Goal: Communication & Community: Answer question/provide support

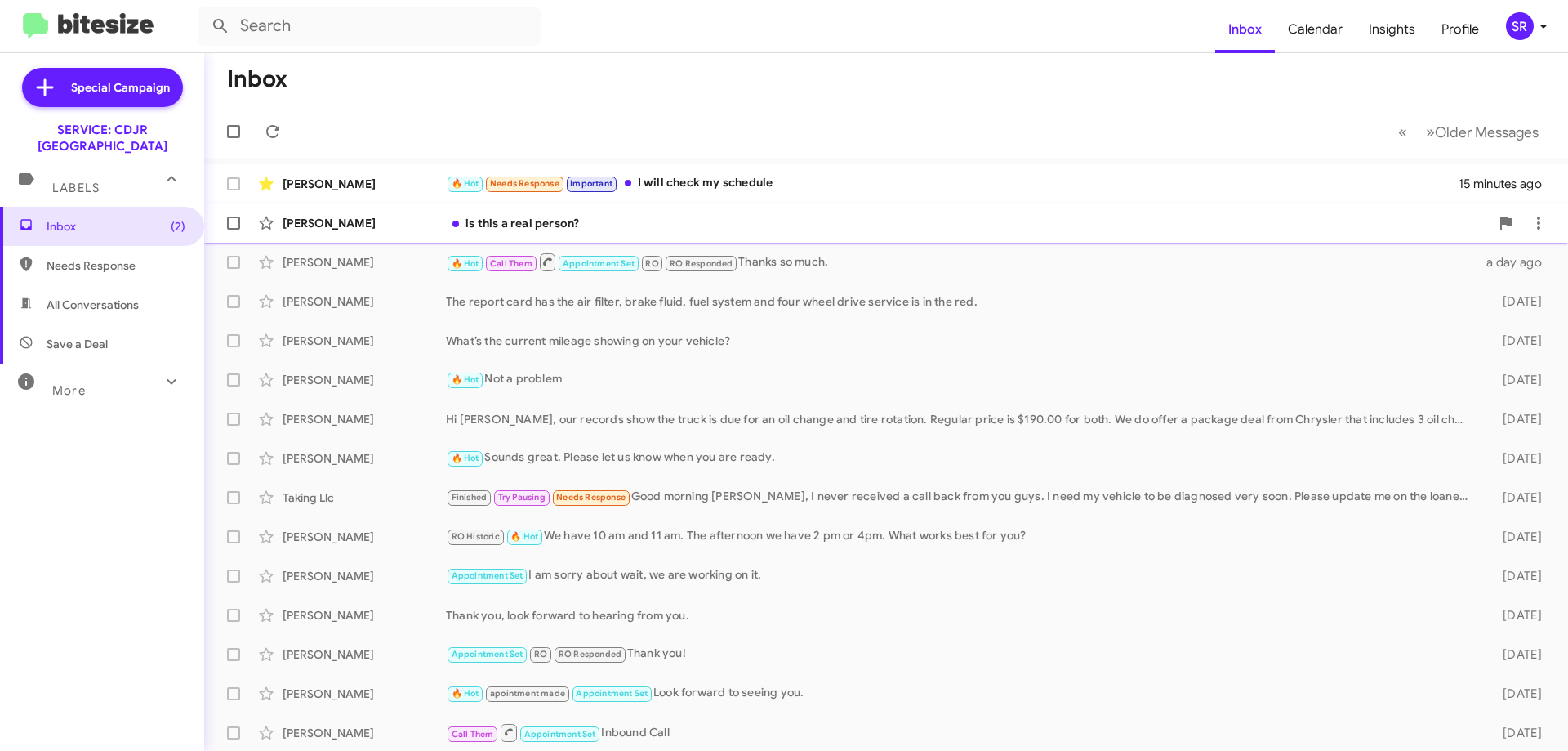
click at [409, 232] on div "[PERSON_NAME] is this a real person? 24 minutes ago" at bounding box center [886, 222] width 1337 height 33
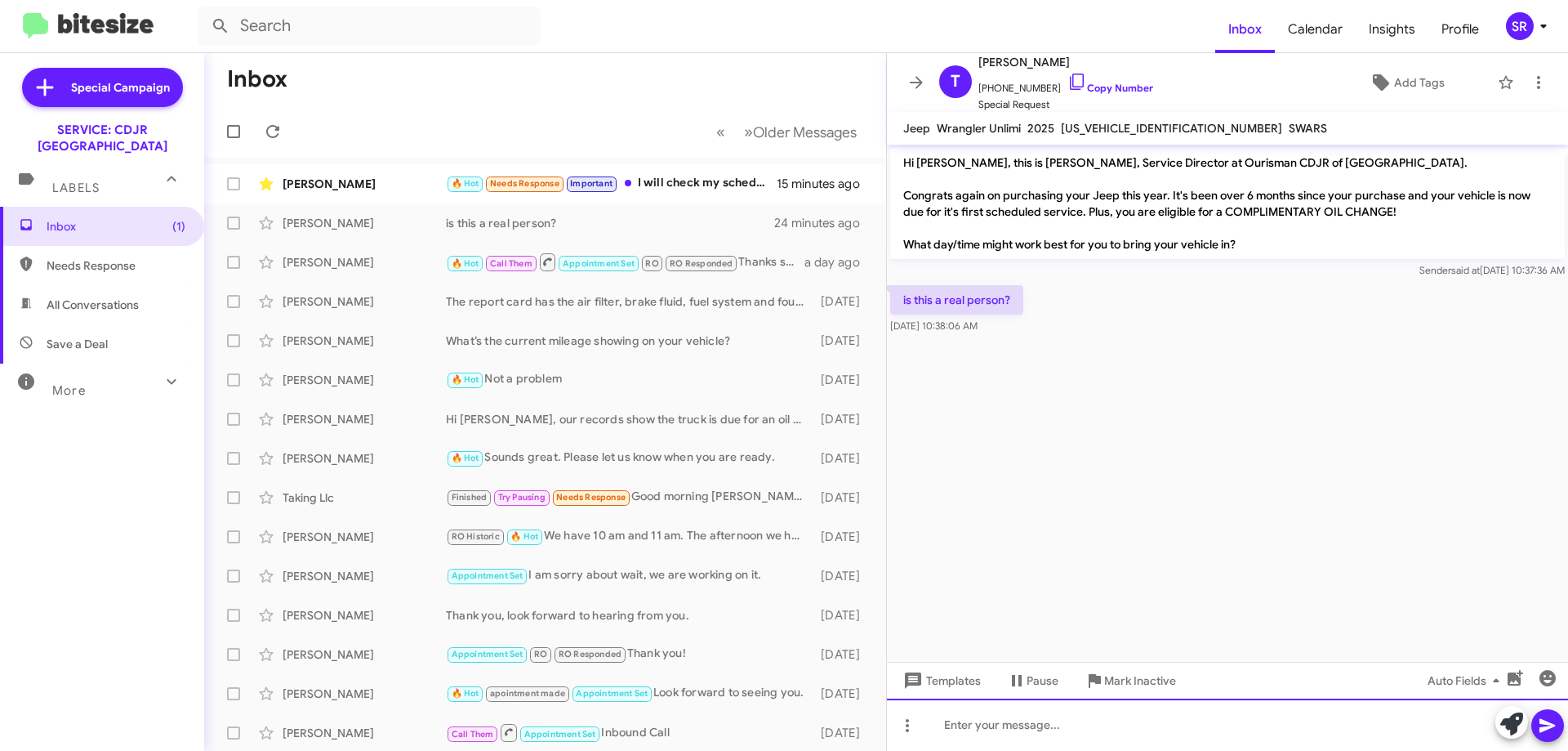
click at [997, 713] on div at bounding box center [1227, 724] width 681 height 52
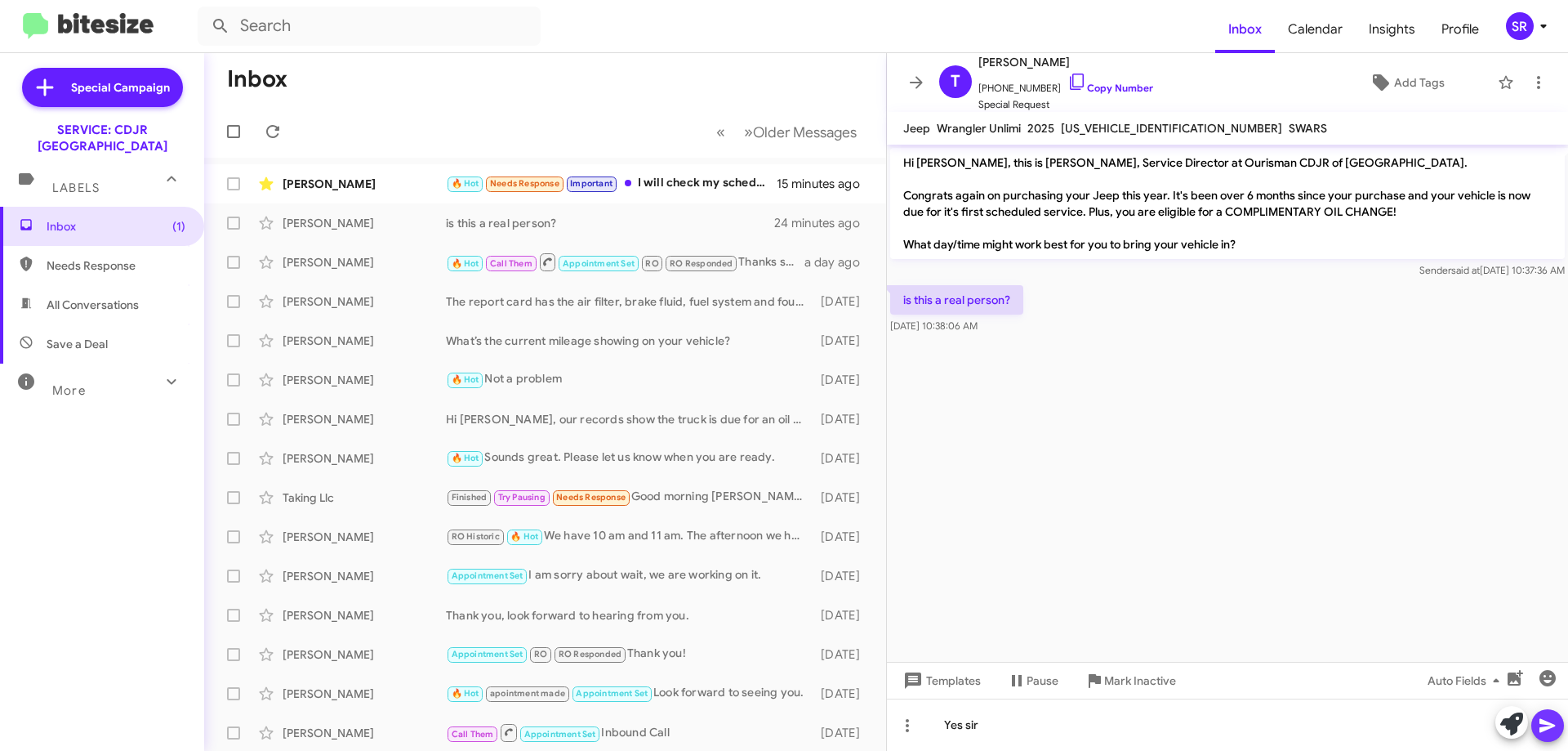
click at [1546, 726] on icon at bounding box center [1548, 725] width 20 height 20
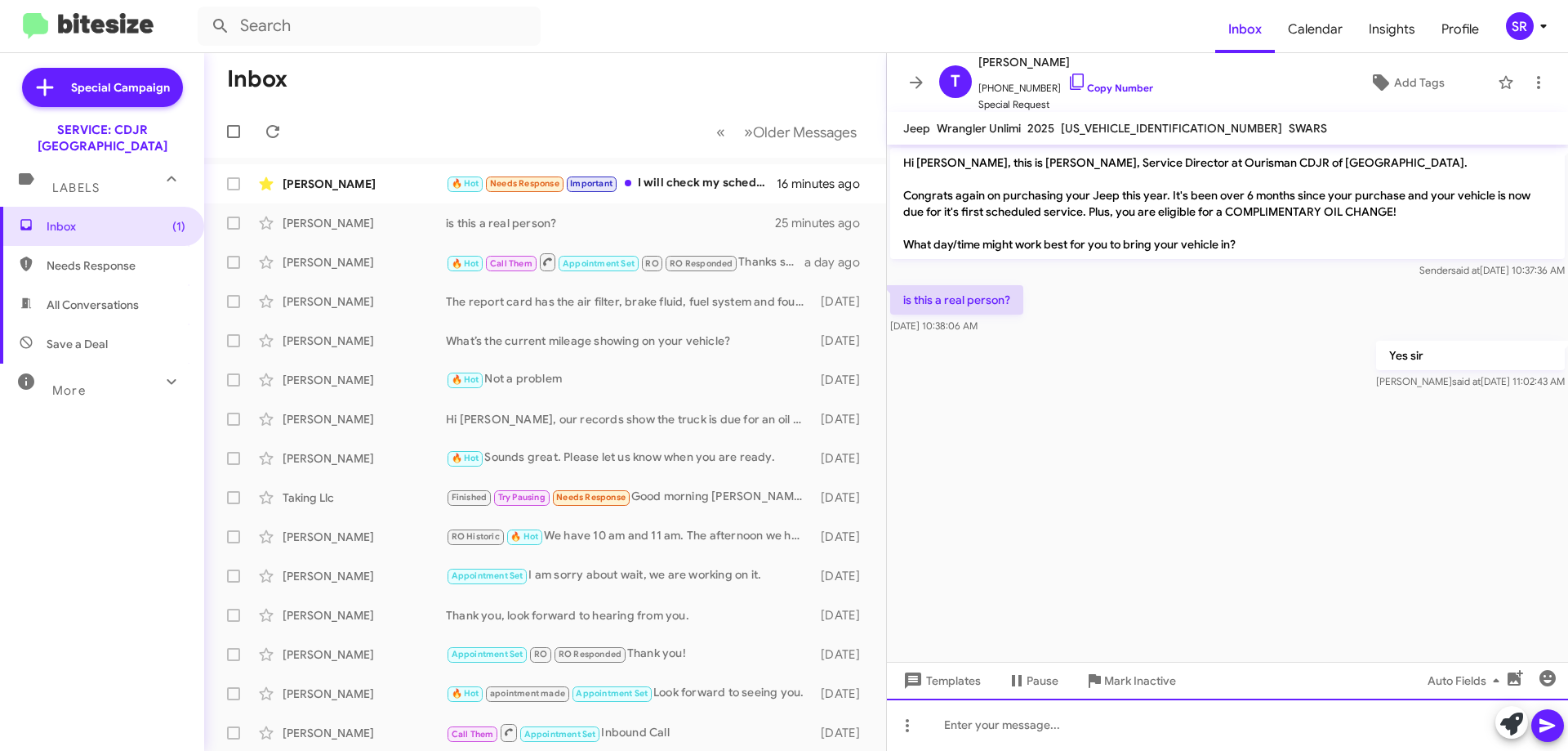
click at [988, 743] on div at bounding box center [1227, 724] width 681 height 52
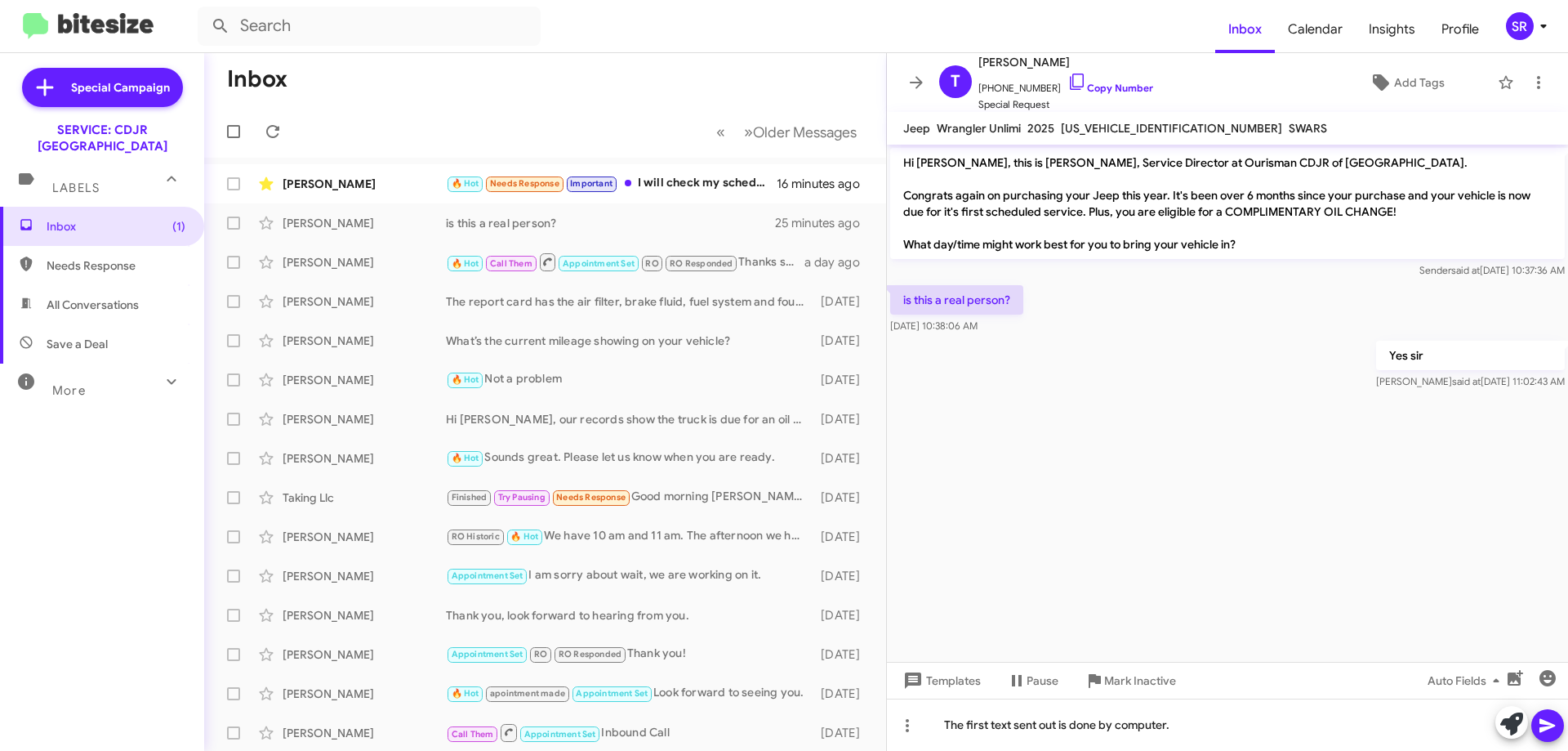
click at [1547, 727] on icon at bounding box center [1548, 725] width 16 height 14
click at [1532, 85] on icon at bounding box center [1538, 82] width 20 height 20
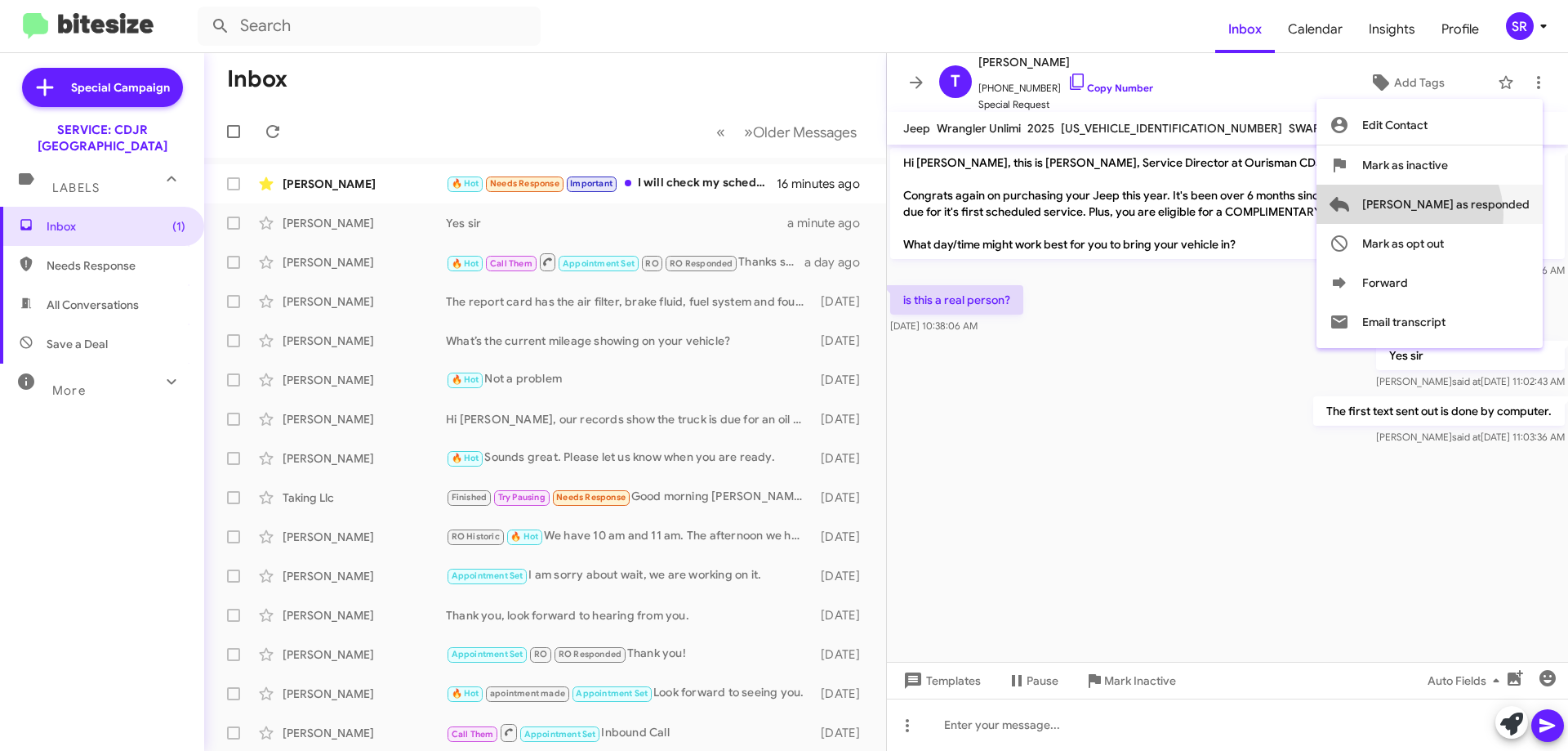
click at [1473, 215] on span "[PERSON_NAME] as responded" at bounding box center [1446, 204] width 167 height 39
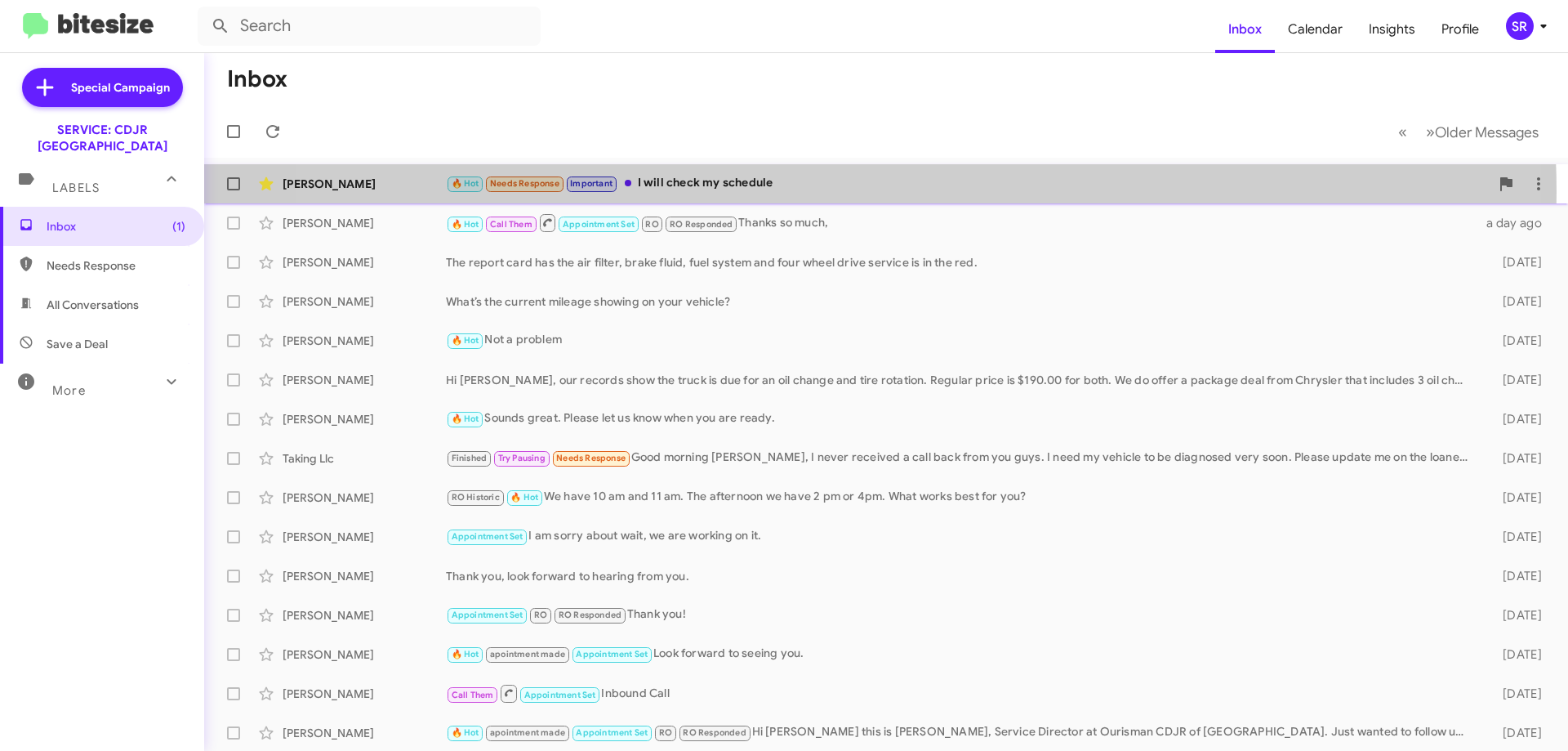
click at [823, 192] on div "🔥 Hot Needs Response Important I will check my schedule" at bounding box center [968, 183] width 1044 height 19
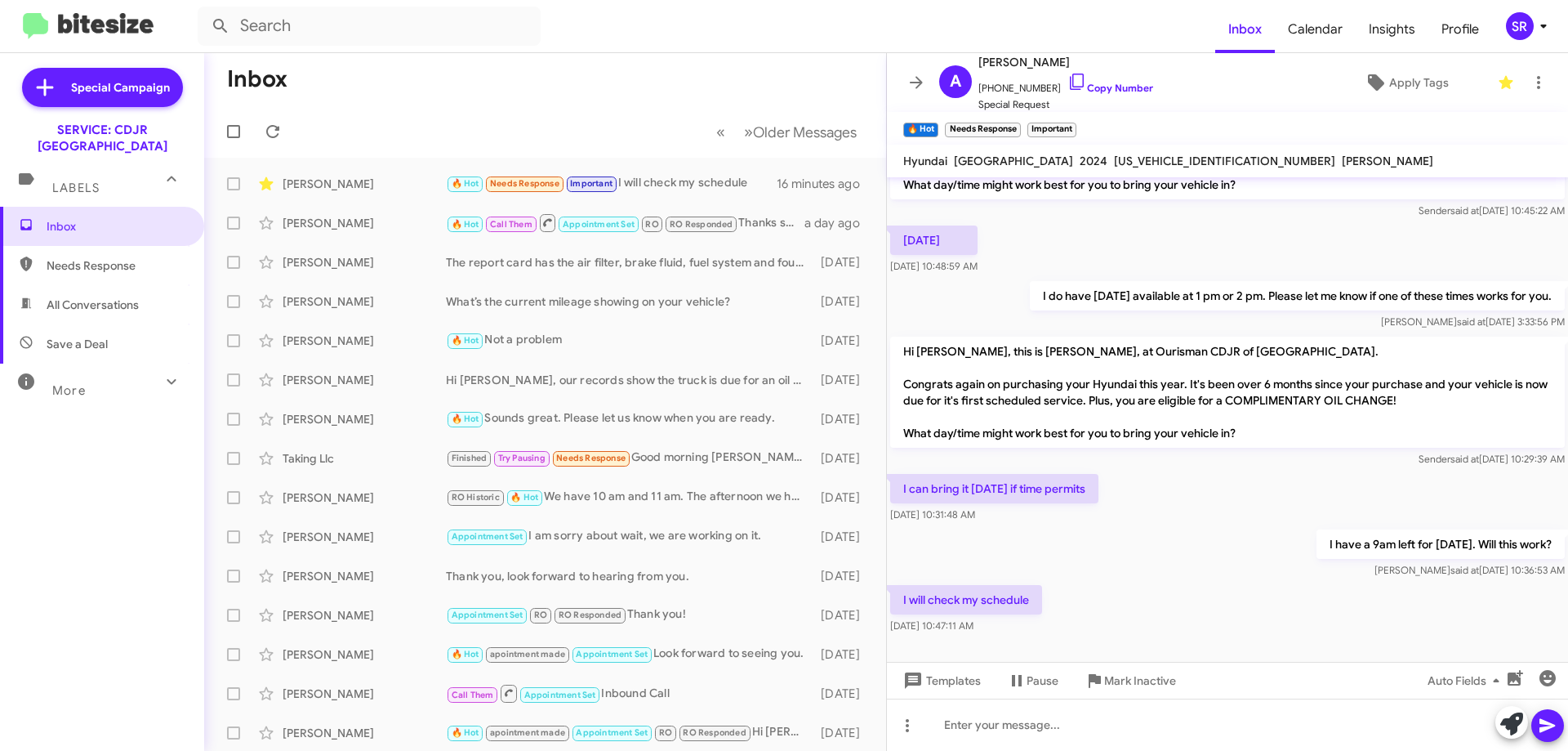
scroll to position [112, 0]
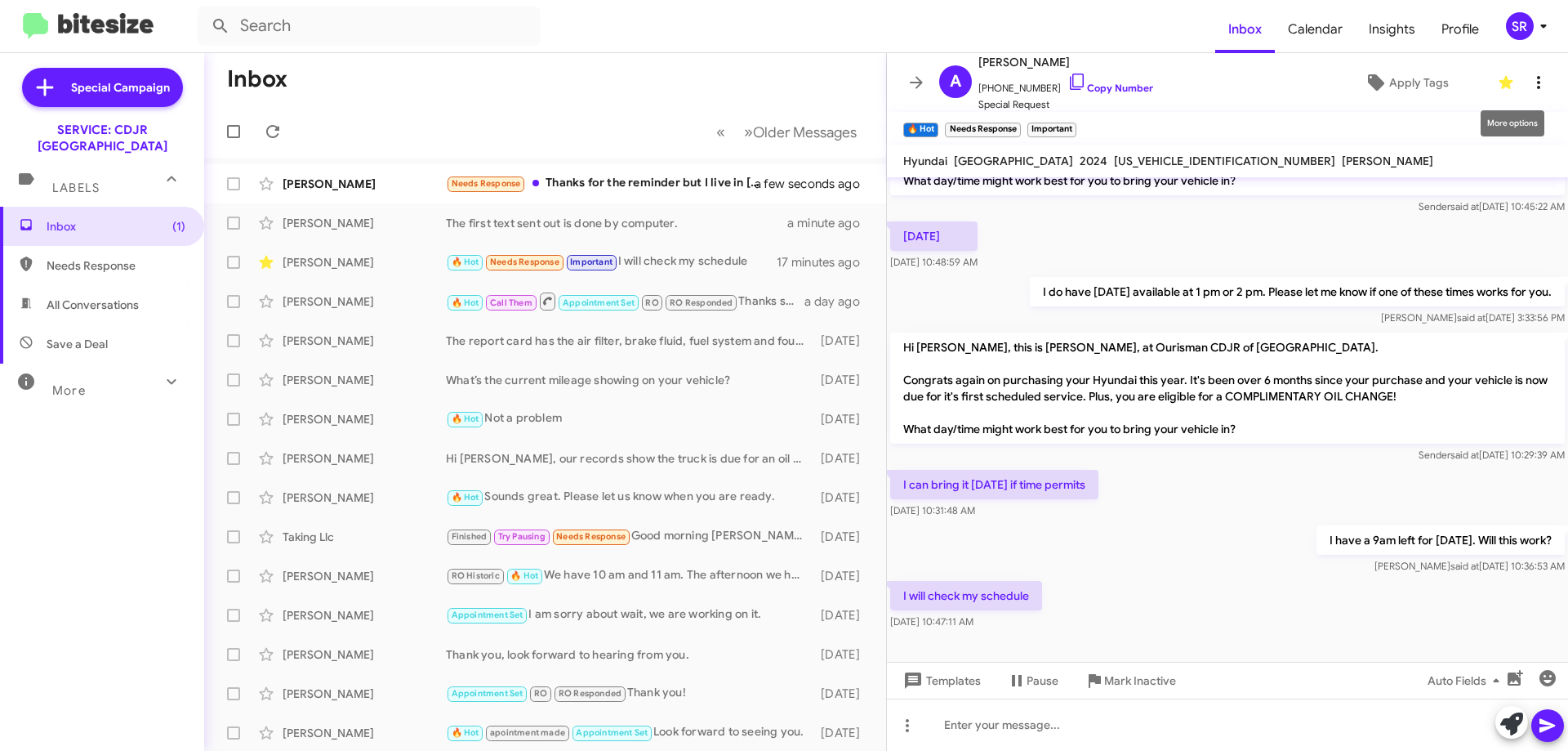
click at [1529, 79] on icon at bounding box center [1538, 82] width 20 height 20
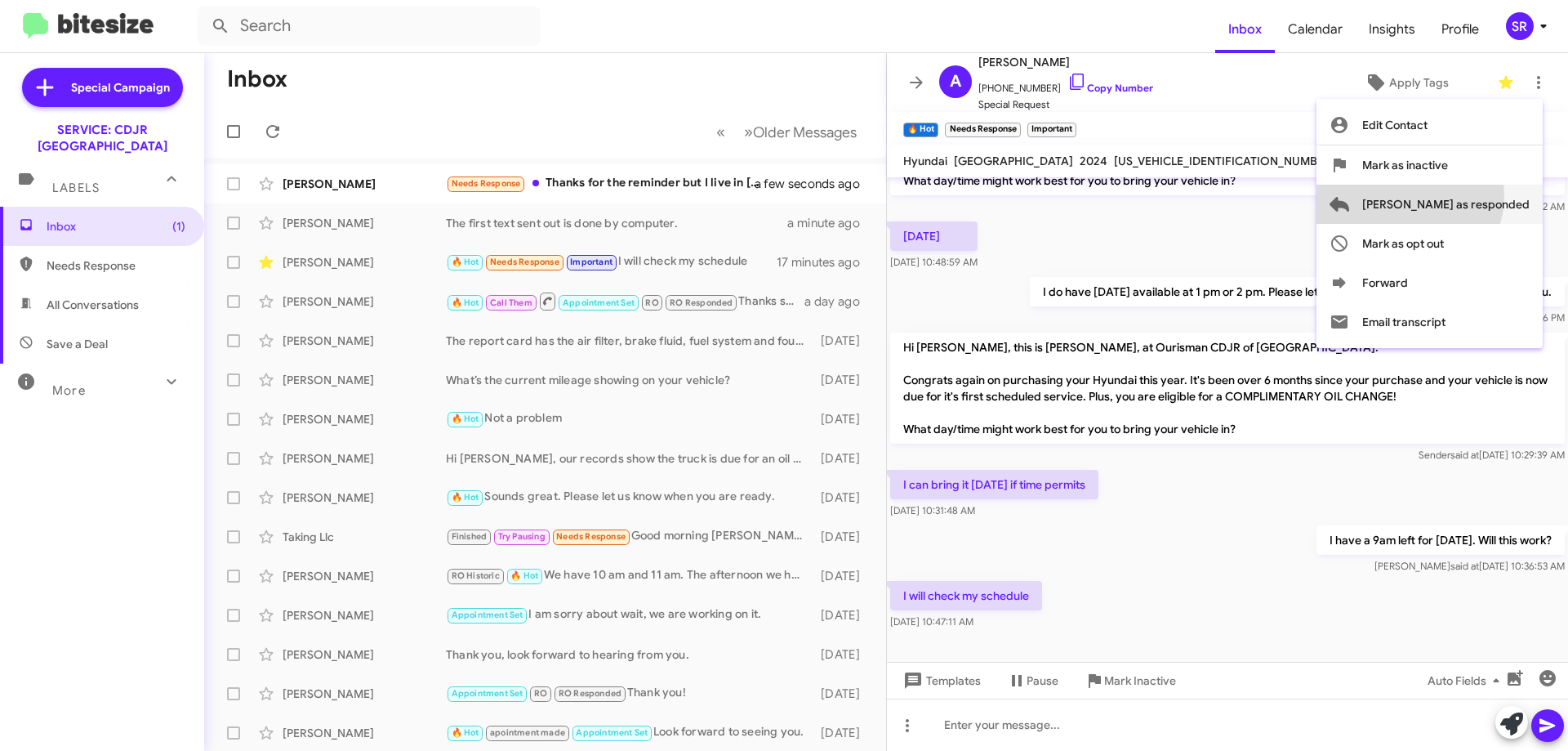
click at [1474, 198] on span "[PERSON_NAME] as responded" at bounding box center [1446, 204] width 167 height 39
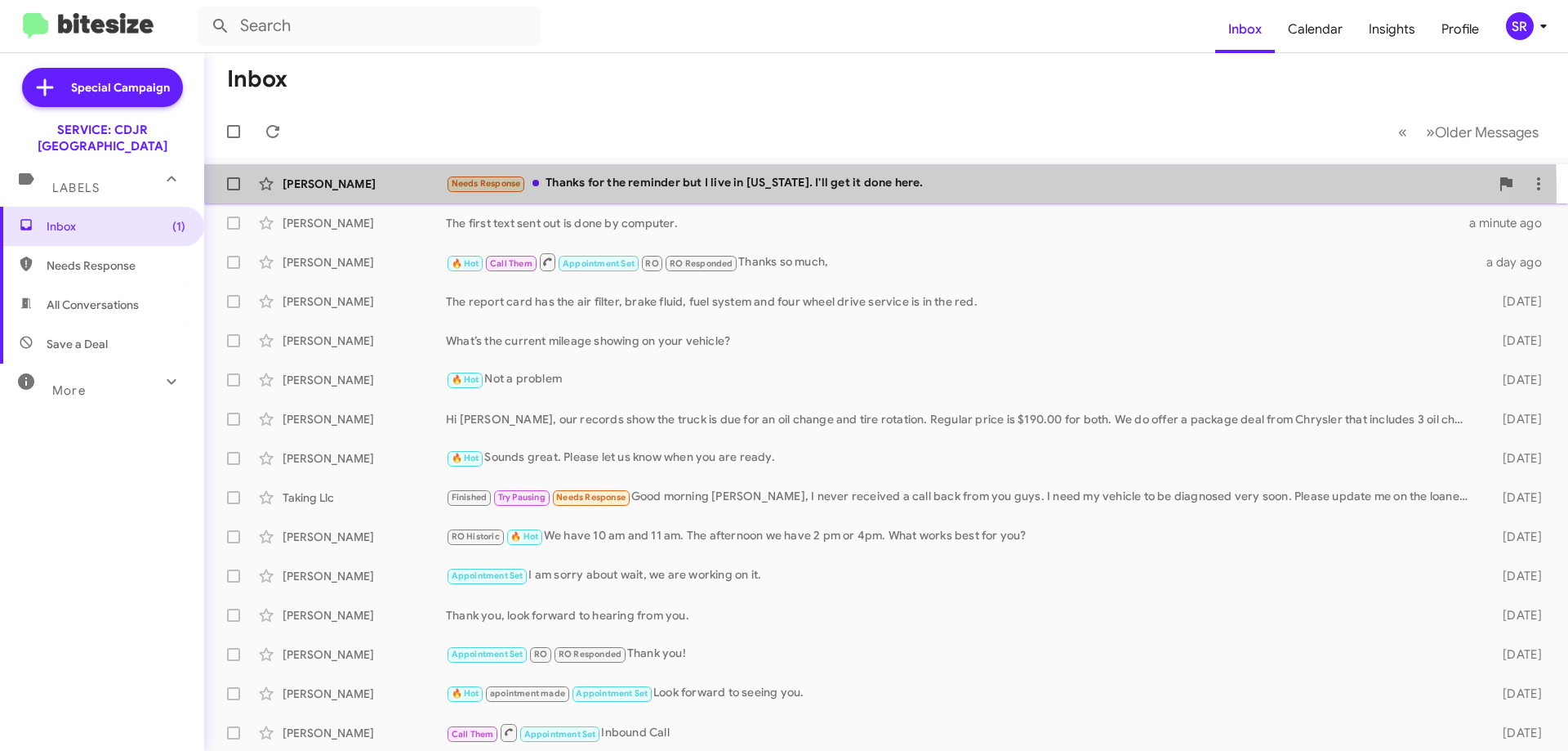
click at [705, 192] on div "Needs Response Thanks for the reminder but I live in [US_STATE]. I'll get it do…" at bounding box center [968, 183] width 1044 height 19
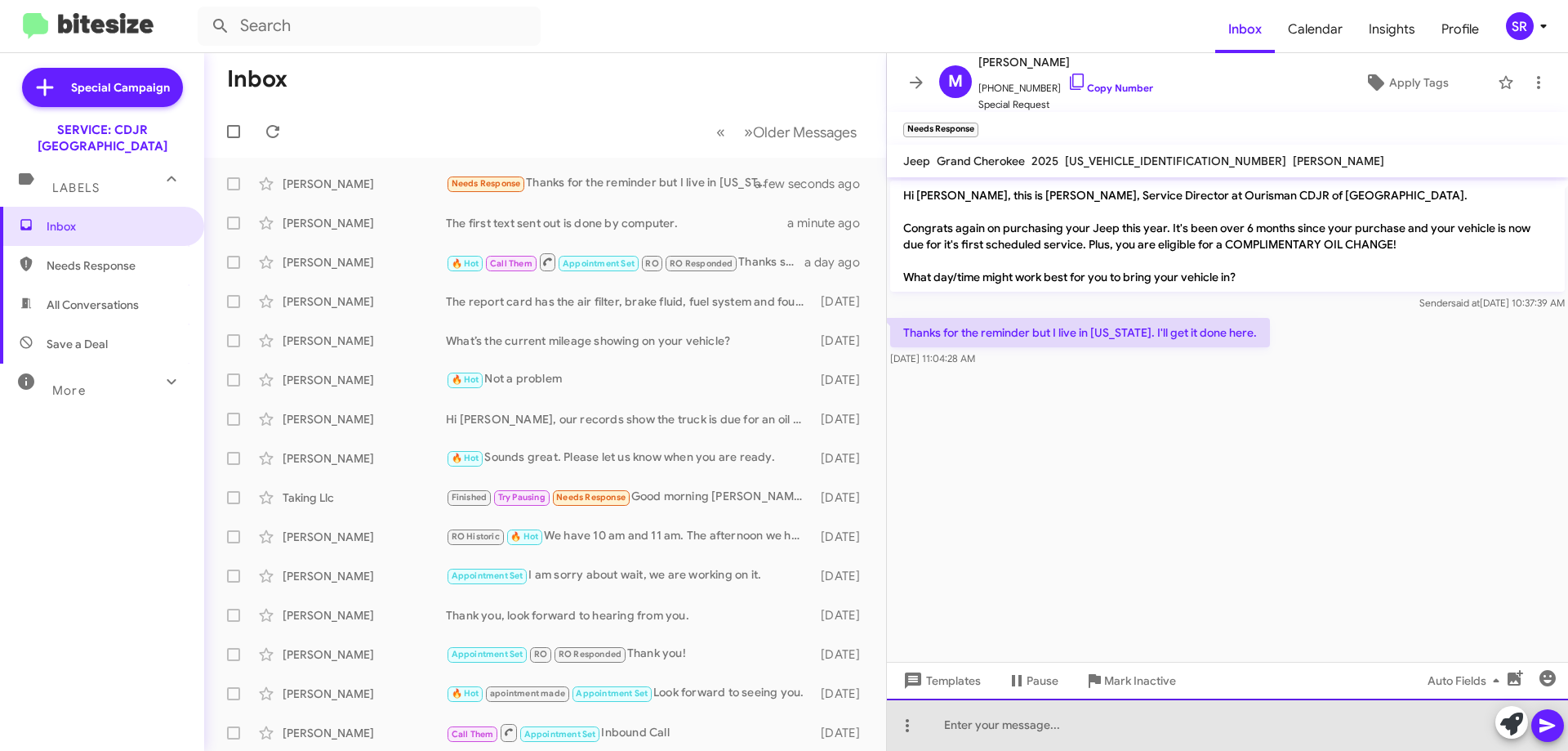
click at [1007, 725] on div at bounding box center [1227, 724] width 681 height 52
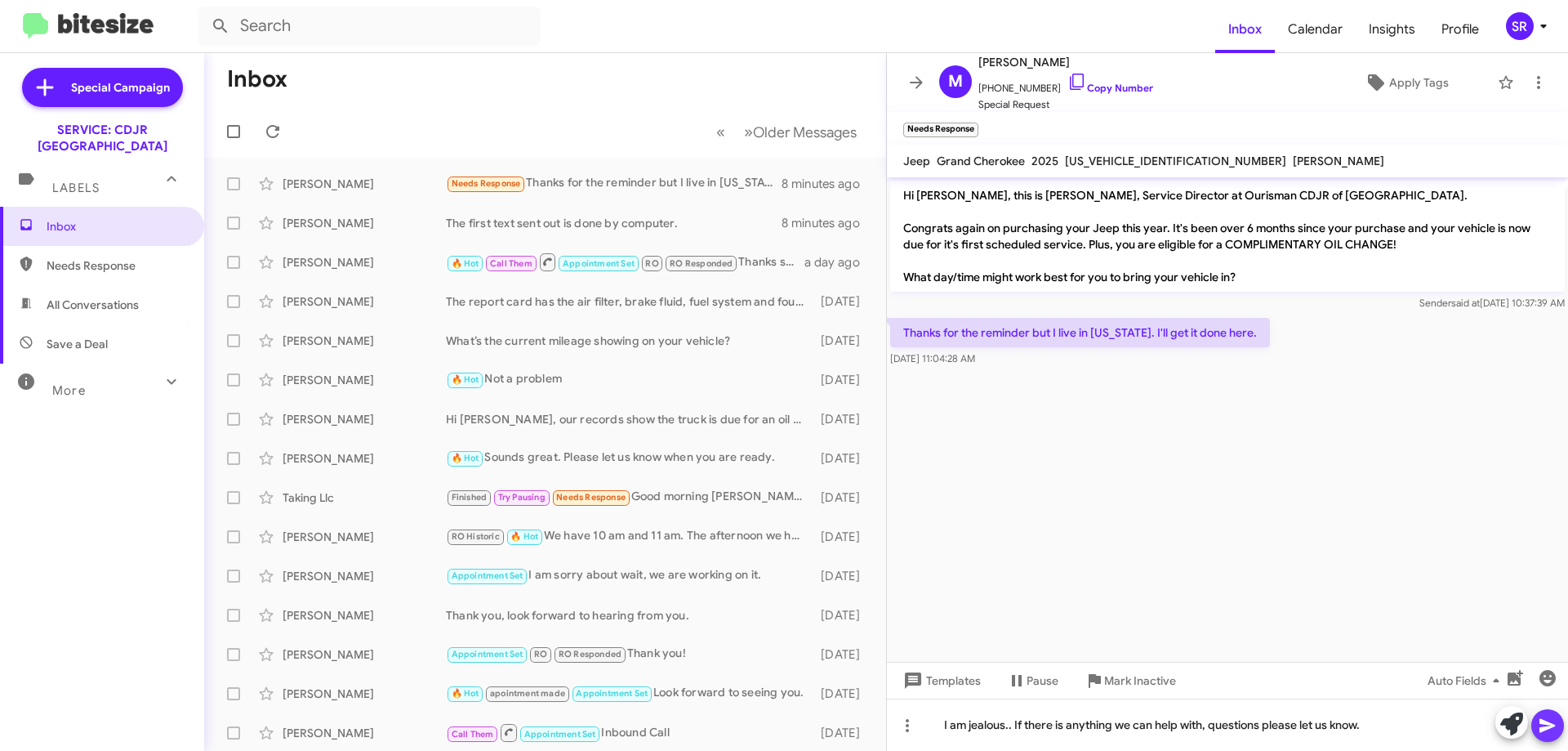
click at [1544, 728] on icon at bounding box center [1548, 725] width 16 height 14
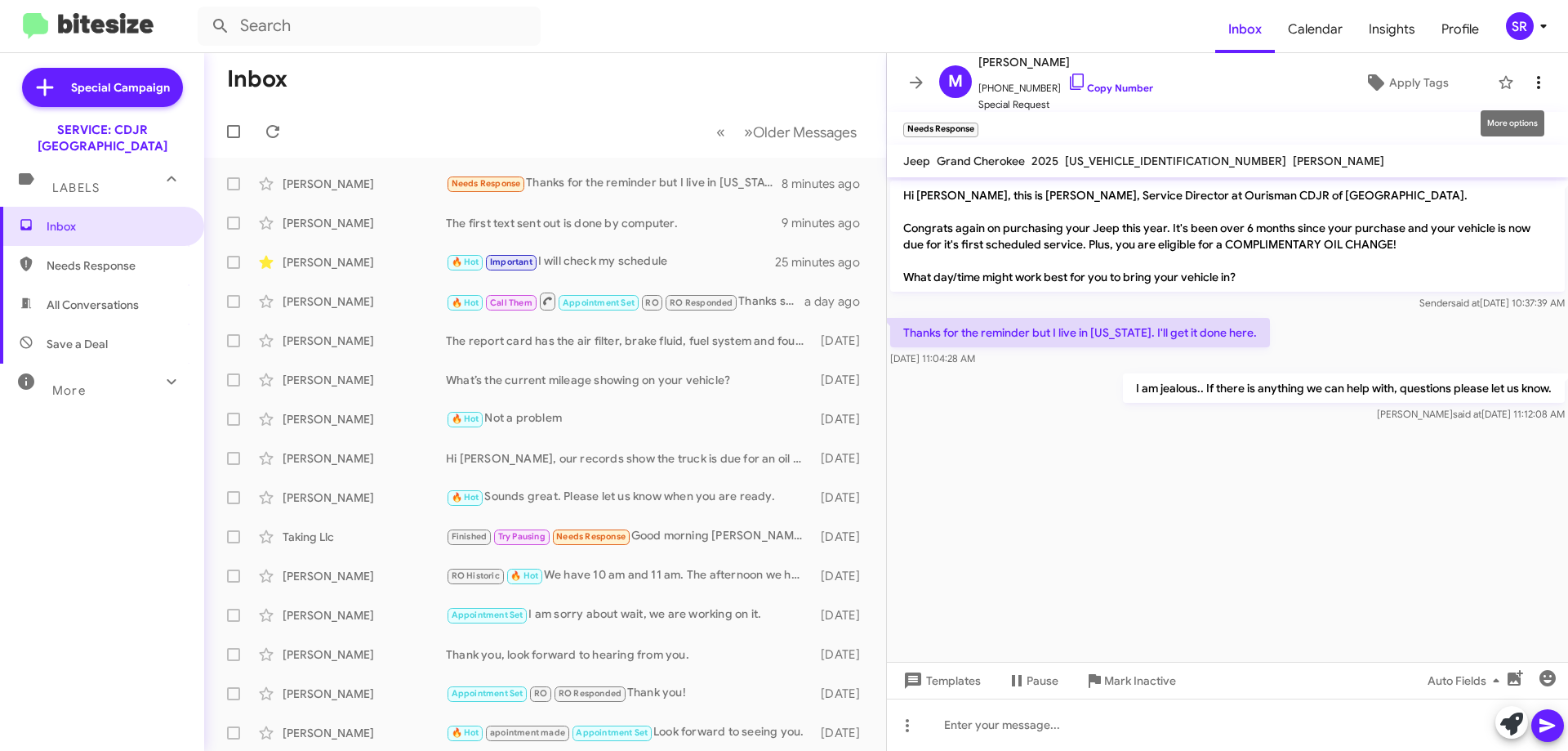
click at [1537, 77] on icon at bounding box center [1539, 83] width 4 height 13
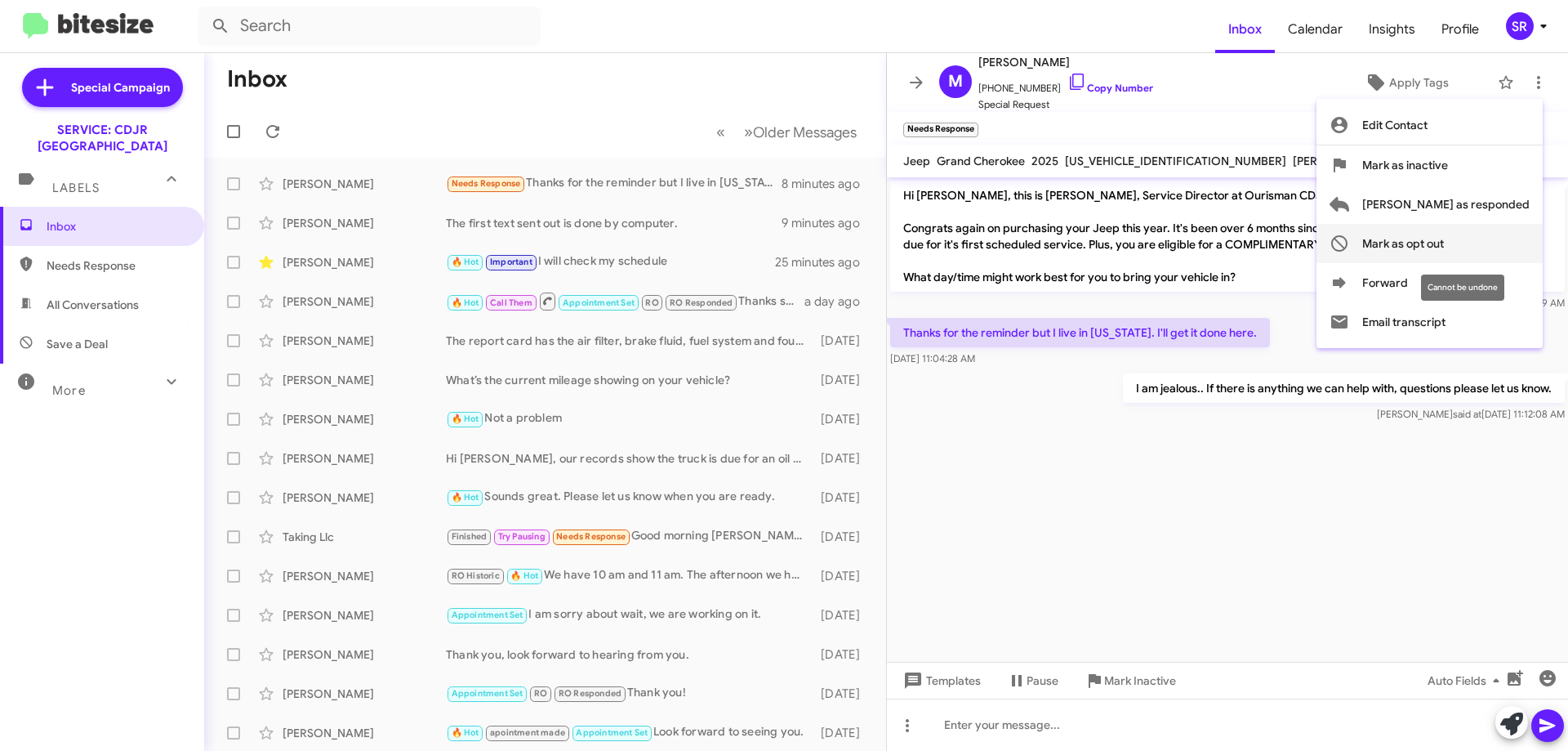
click at [1444, 247] on span "Mark as opt out" at bounding box center [1403, 244] width 82 height 39
